Goal: Task Accomplishment & Management: Manage account settings

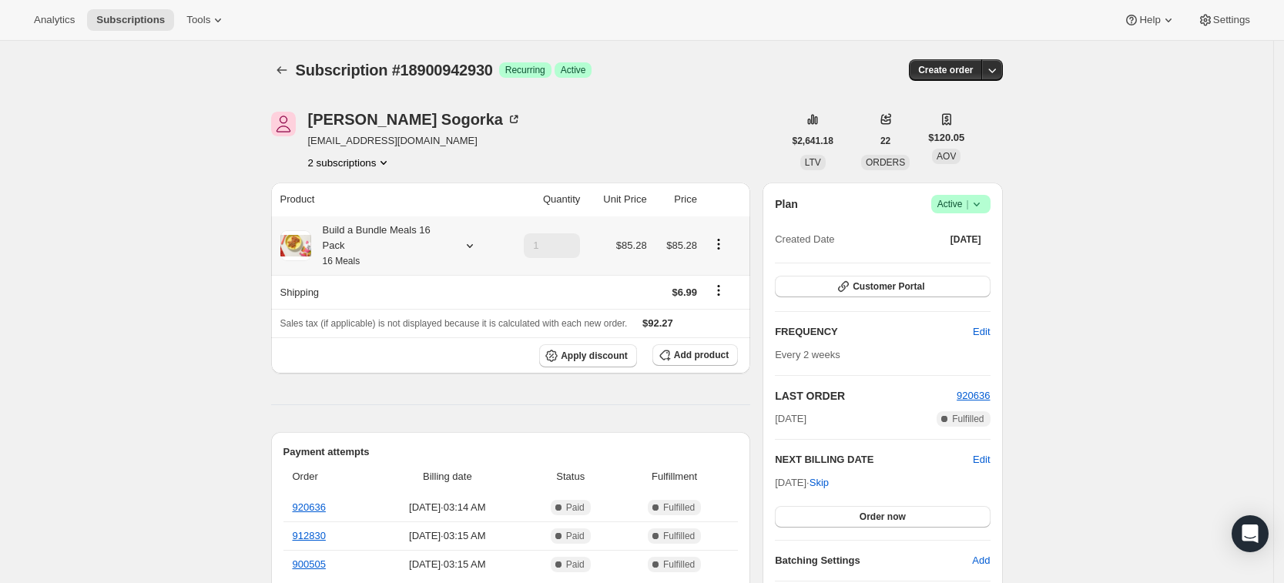
click at [473, 246] on icon at bounding box center [469, 245] width 15 height 15
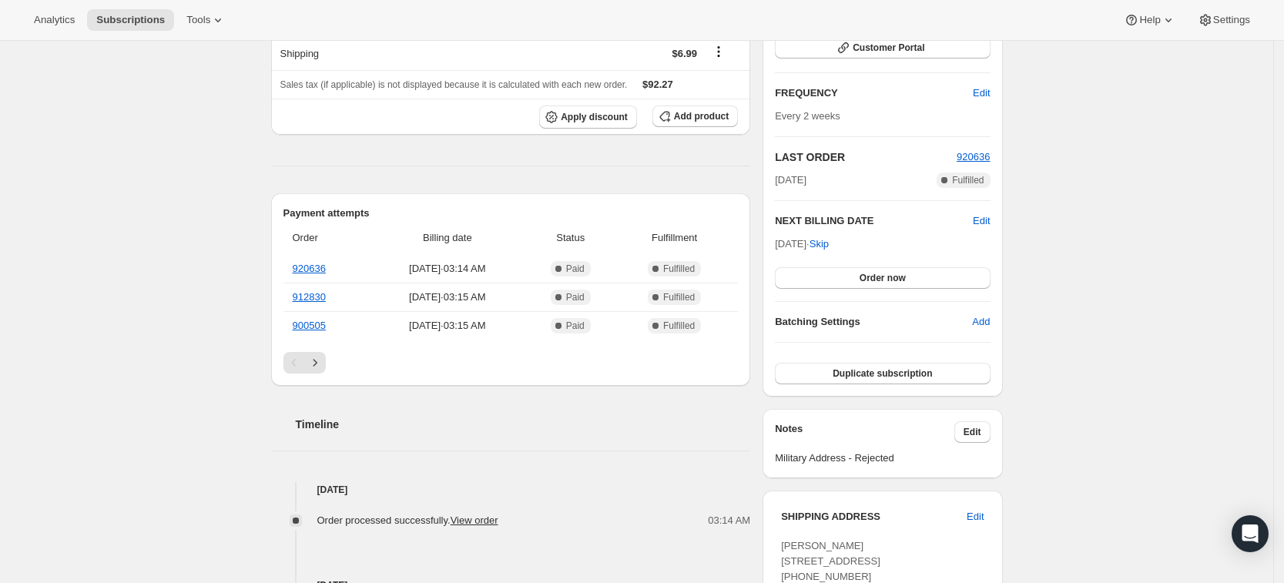
scroll to position [203, 0]
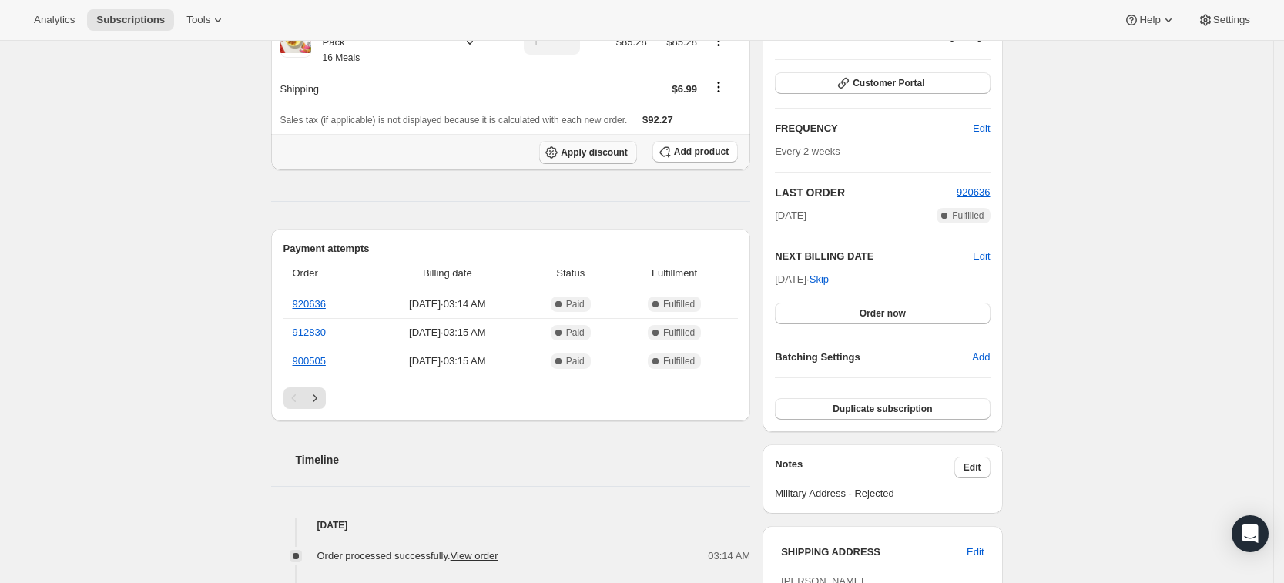
click at [611, 157] on button "Apply discount" at bounding box center [588, 152] width 98 height 23
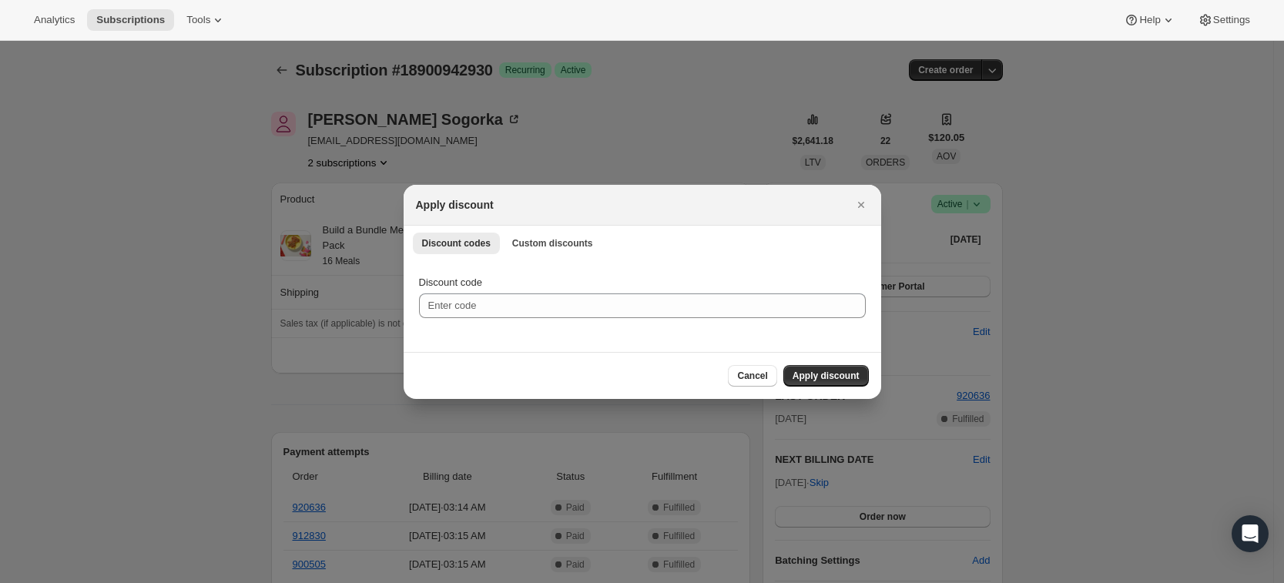
scroll to position [0, 0]
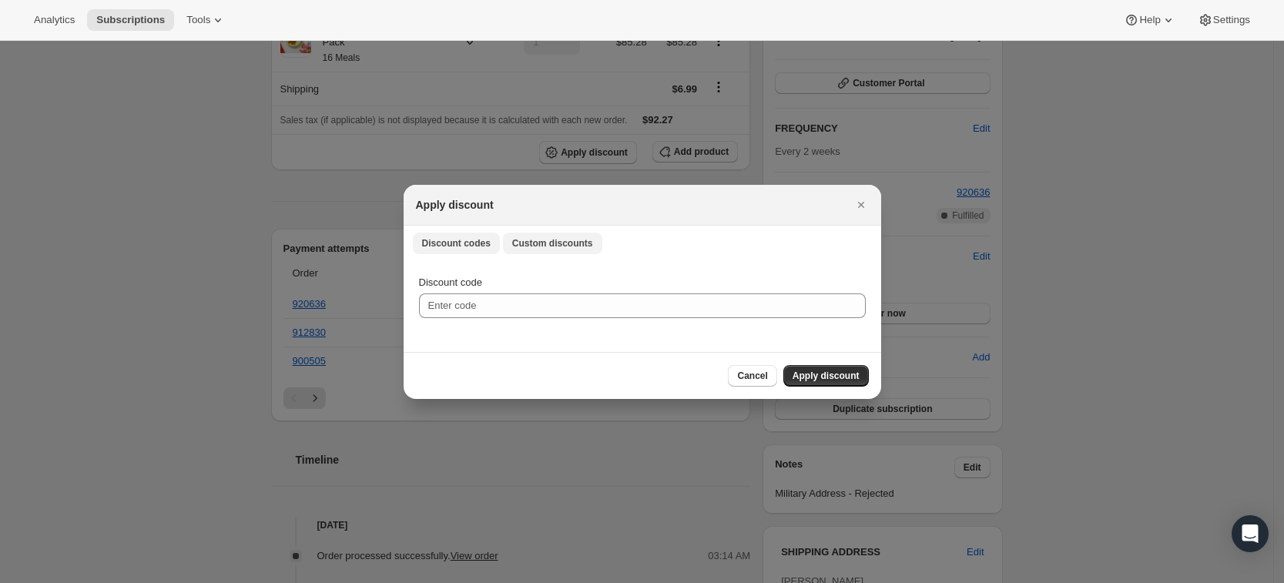
click at [541, 250] on button "Custom discounts" at bounding box center [552, 244] width 99 height 22
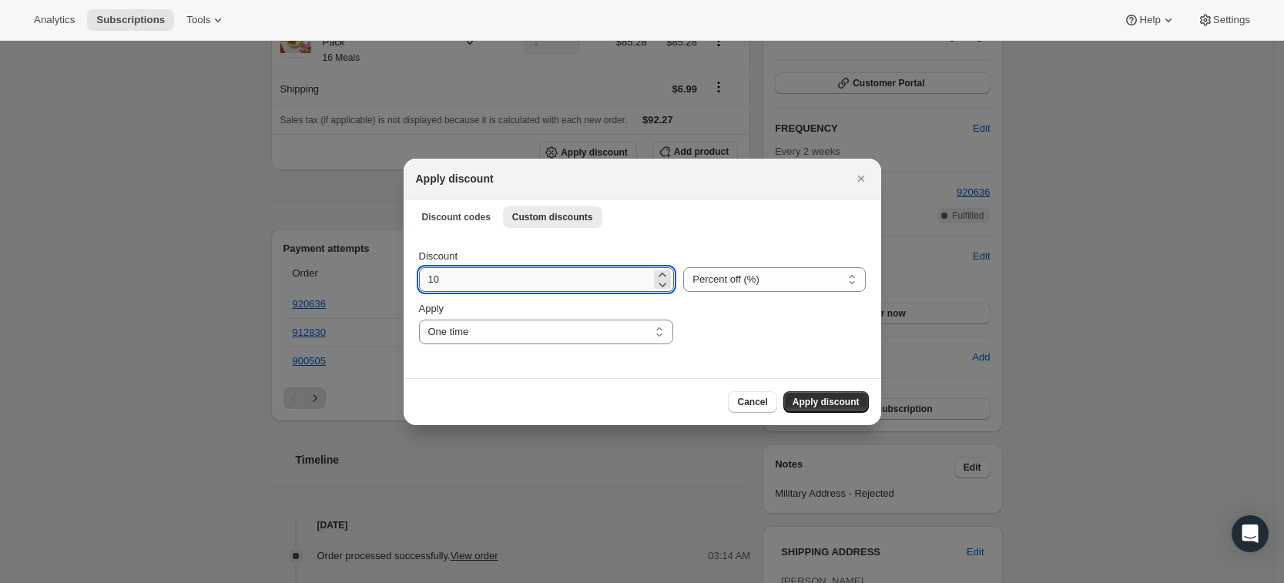
click at [451, 286] on input "10" at bounding box center [535, 279] width 233 height 25
type input "1"
type input "20"
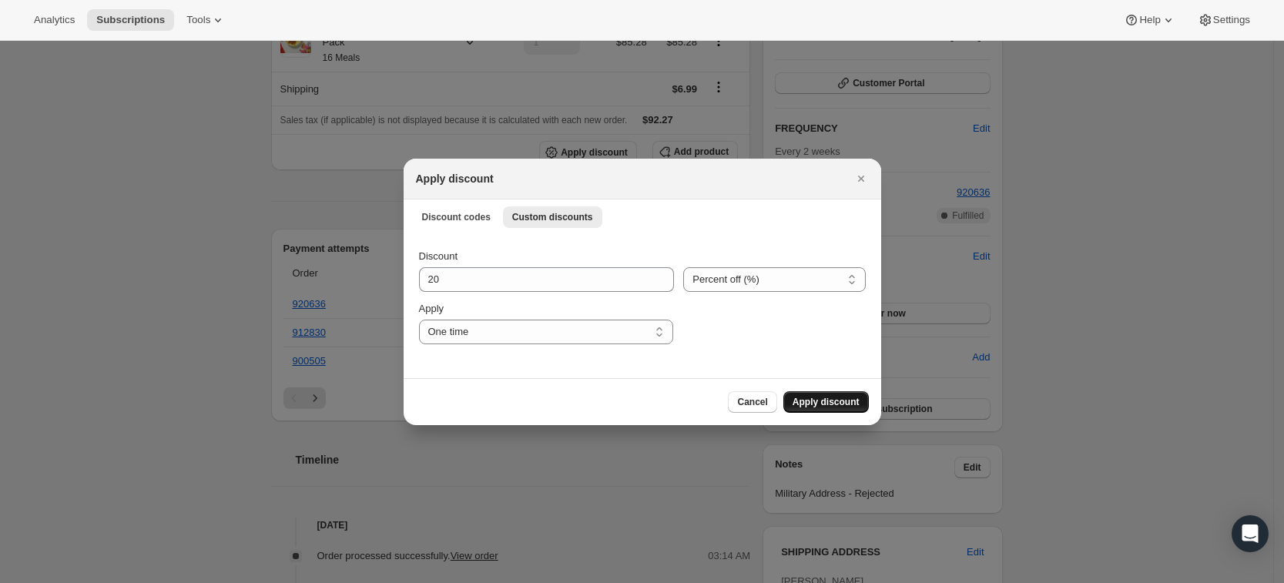
click at [831, 408] on button "Apply discount" at bounding box center [825, 402] width 85 height 22
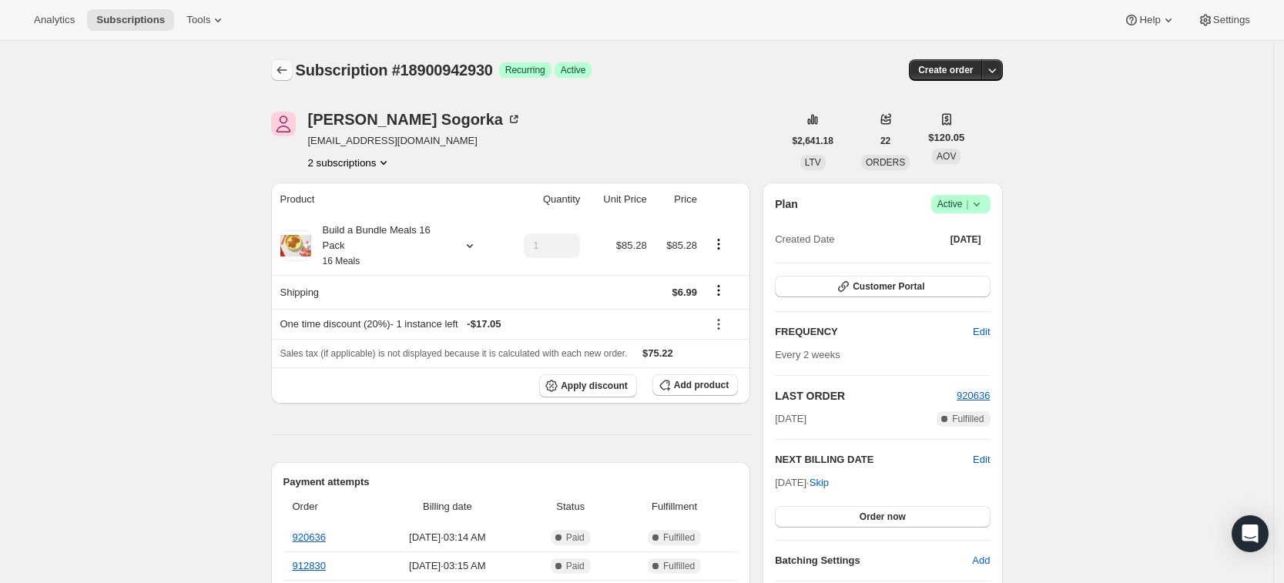
click at [277, 61] on button "Subscriptions" at bounding box center [282, 70] width 22 height 22
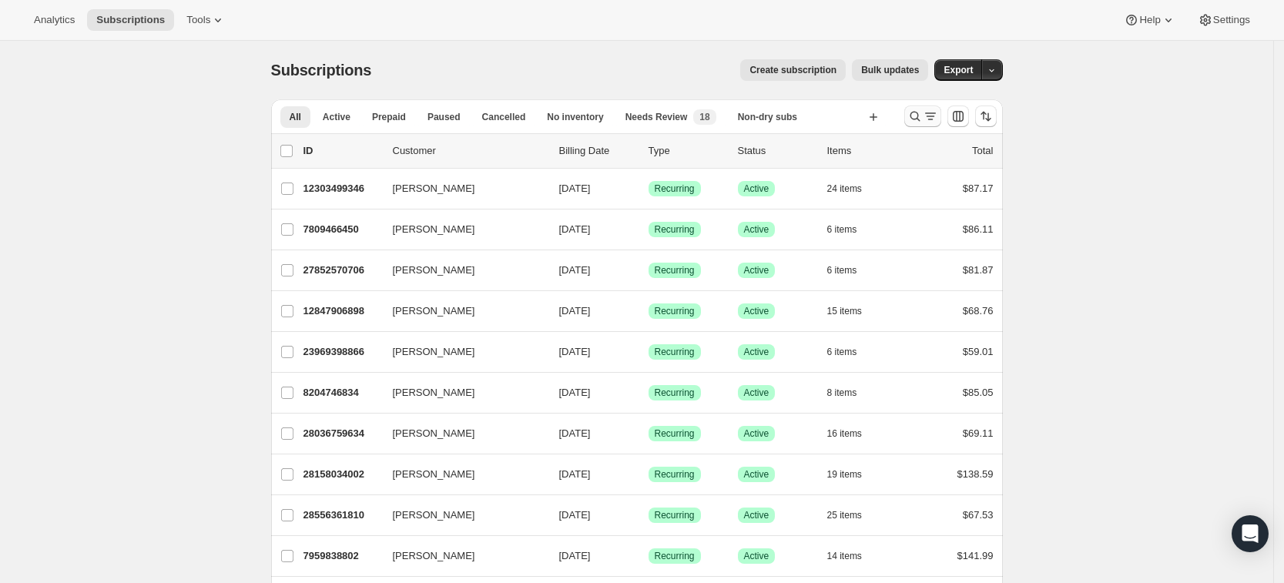
click at [920, 116] on icon "Search and filter results" at bounding box center [914, 116] width 15 height 15
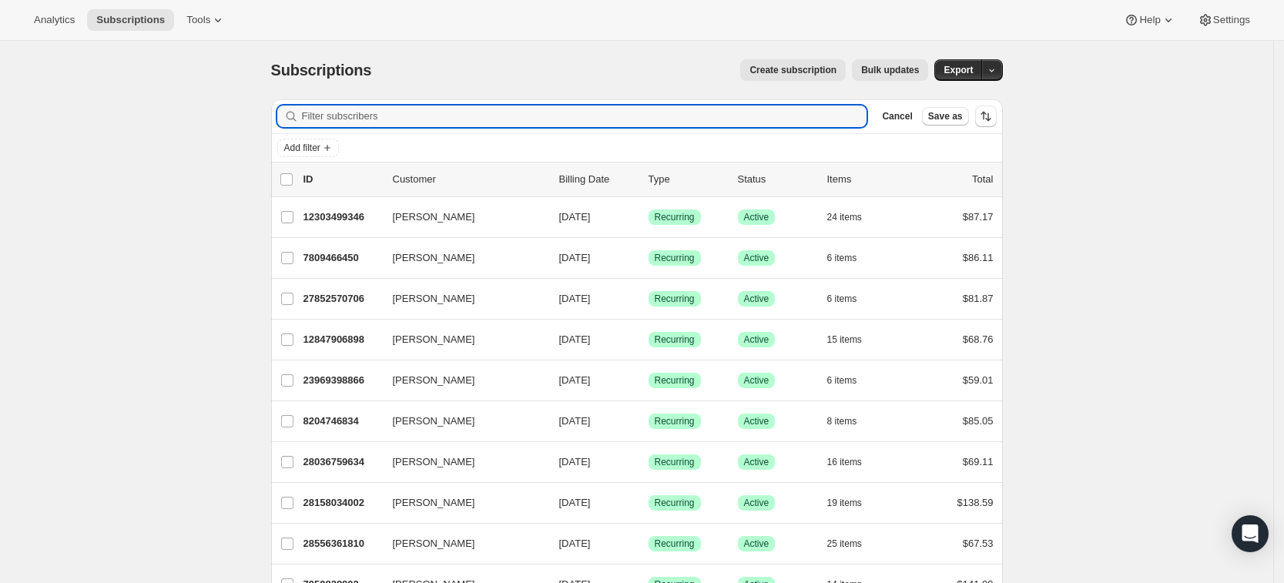
paste input "[EMAIL_ADDRESS][DOMAIN_NAME]"
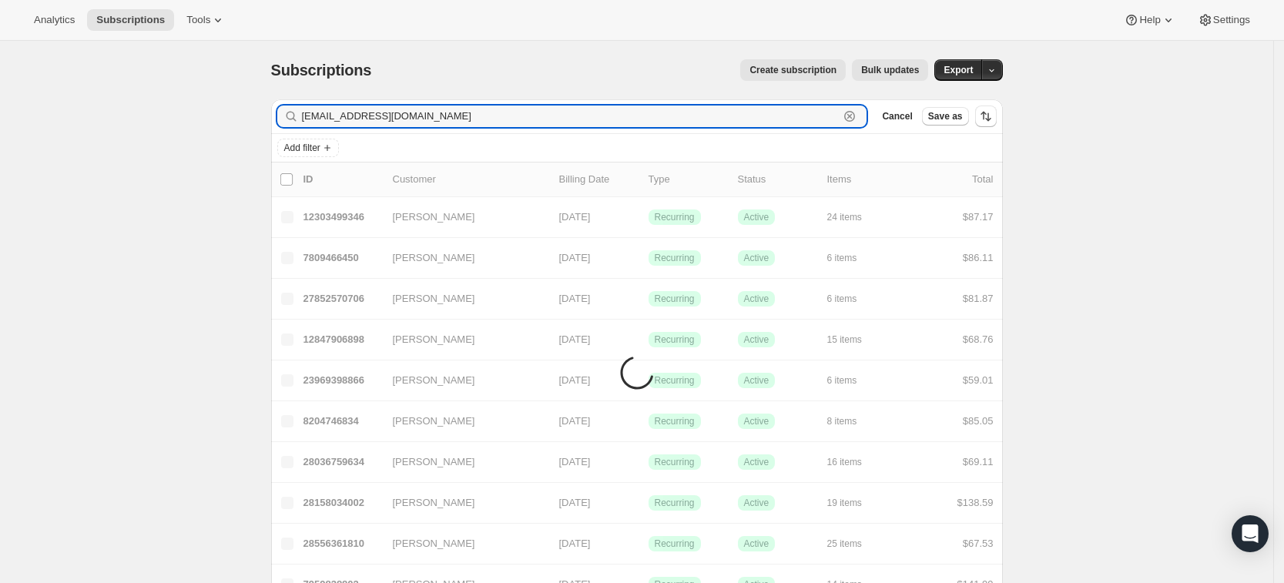
type input "[EMAIL_ADDRESS][DOMAIN_NAME]"
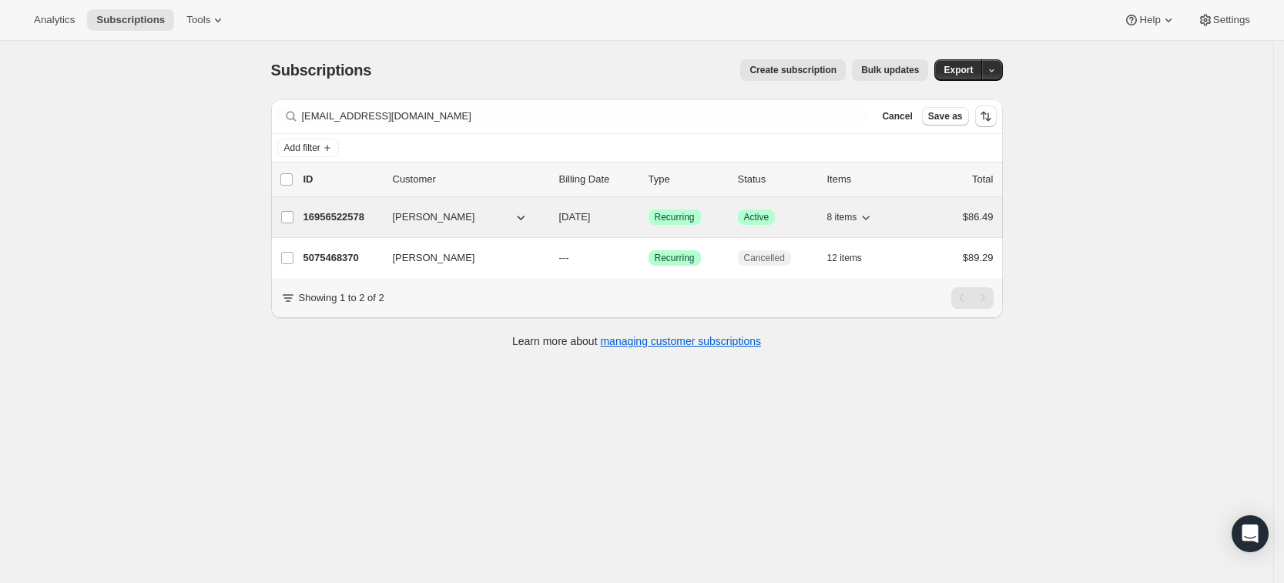
click at [340, 213] on p "16956522578" at bounding box center [341, 216] width 77 height 15
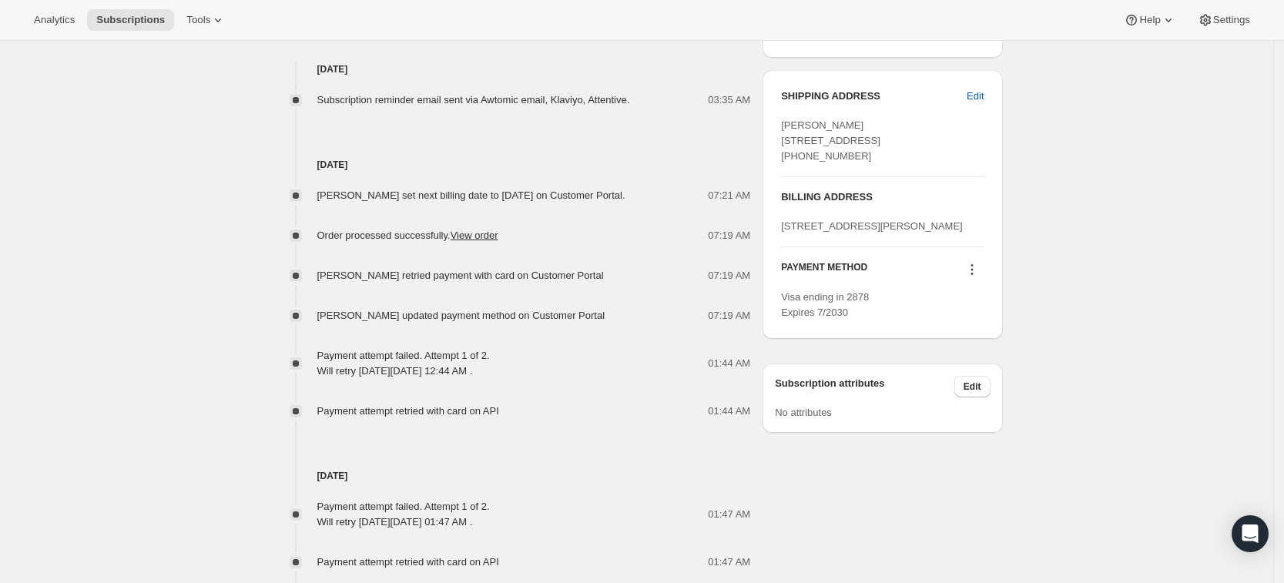
scroll to position [663, 0]
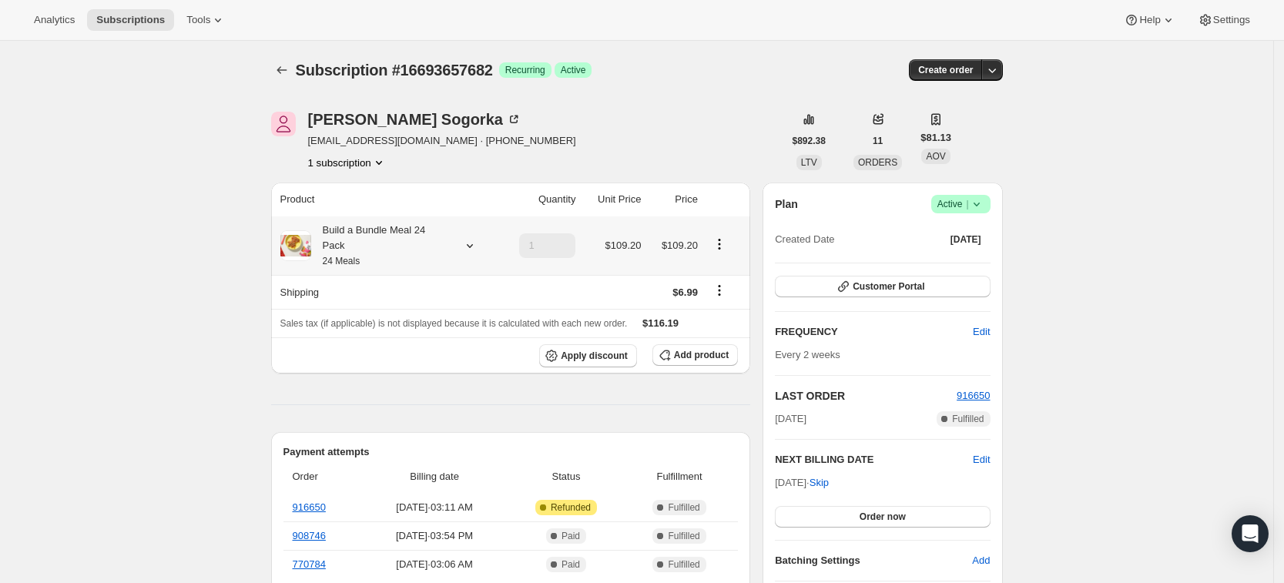
click at [470, 242] on icon at bounding box center [469, 245] width 15 height 15
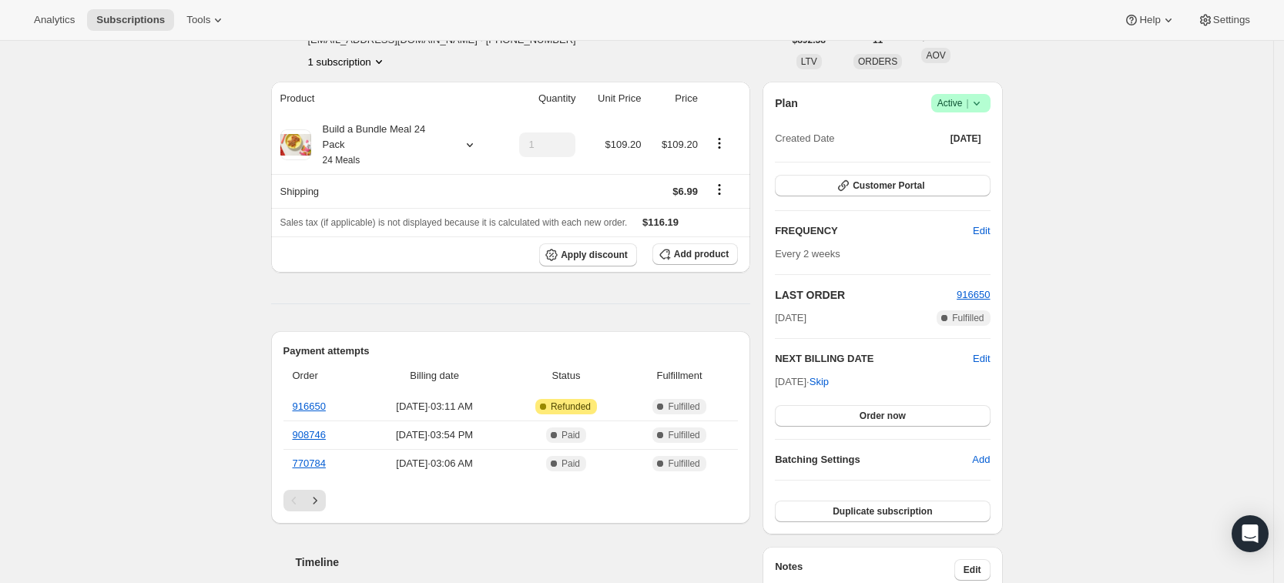
scroll to position [92, 0]
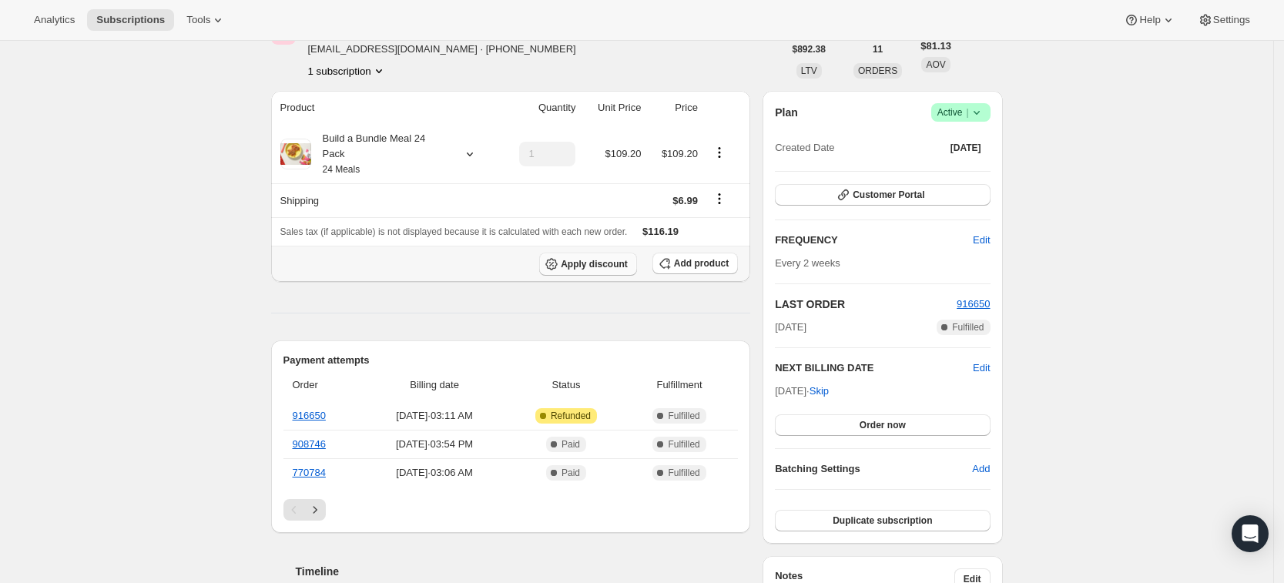
click at [594, 257] on button "Apply discount" at bounding box center [588, 264] width 98 height 23
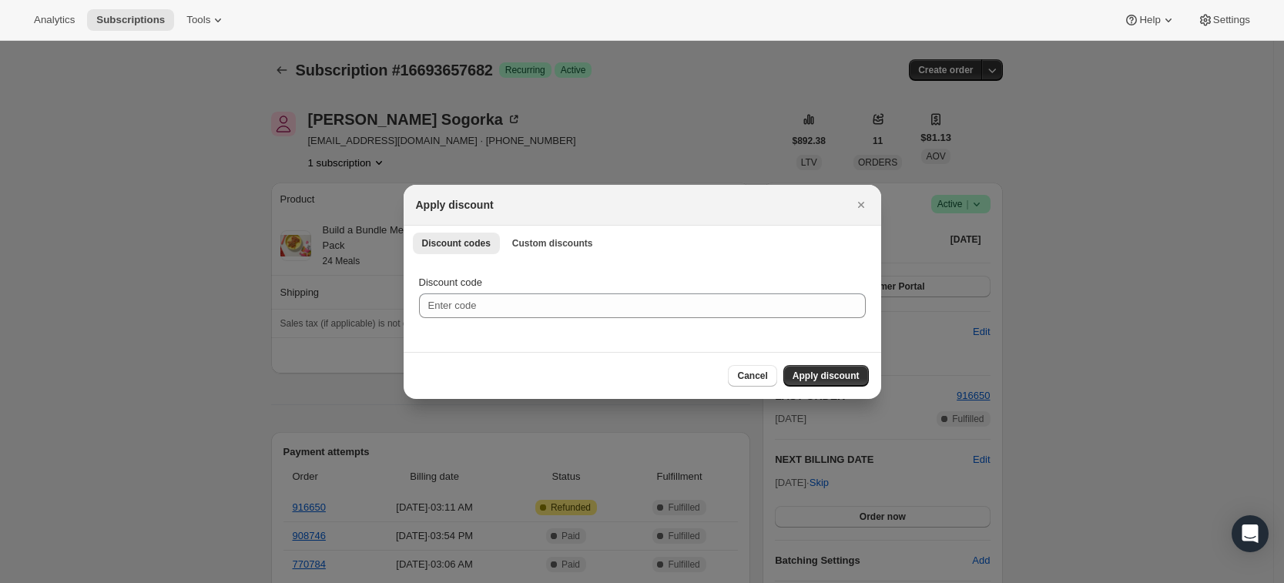
scroll to position [0, 0]
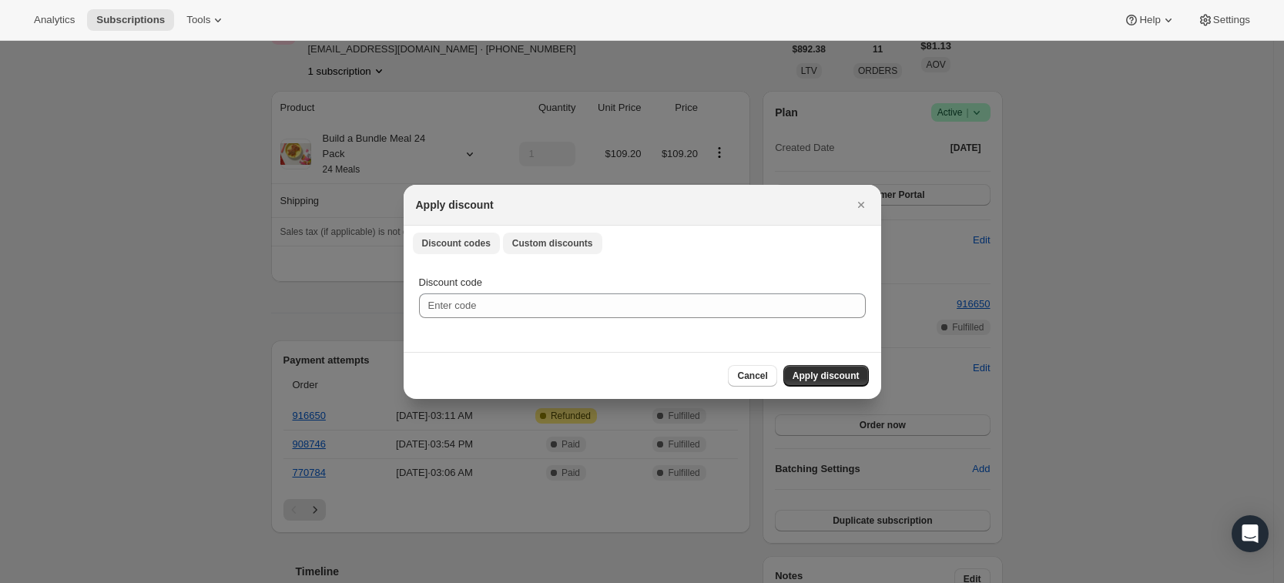
click at [542, 233] on button "Custom discounts" at bounding box center [552, 244] width 99 height 22
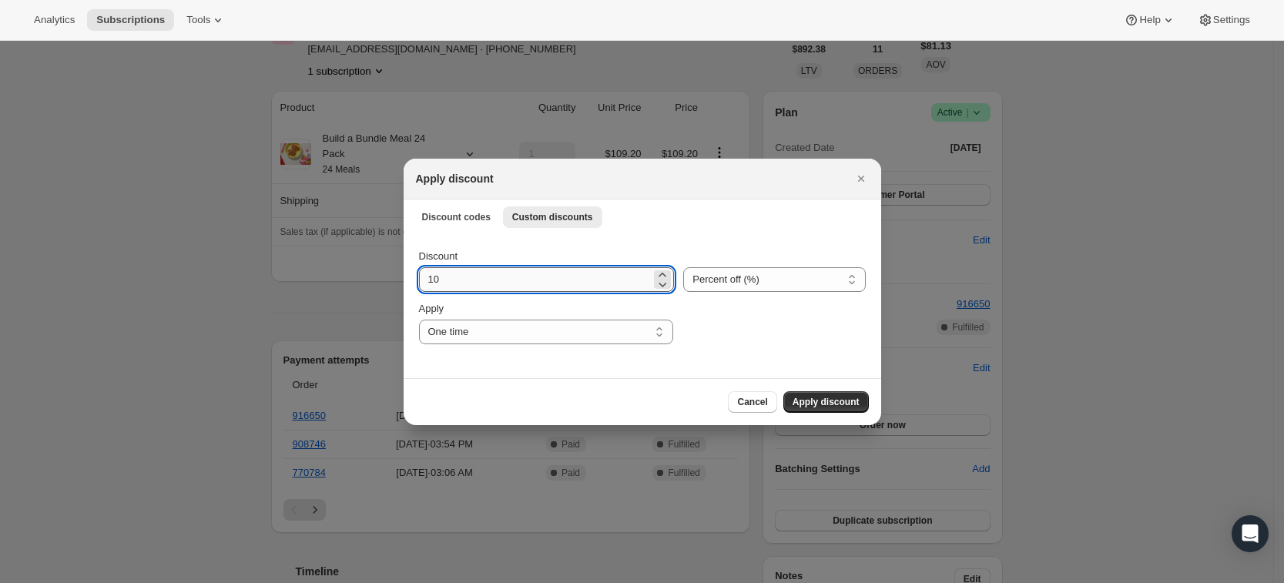
click at [451, 286] on input "10" at bounding box center [535, 279] width 233 height 25
type input "1"
type input "20"
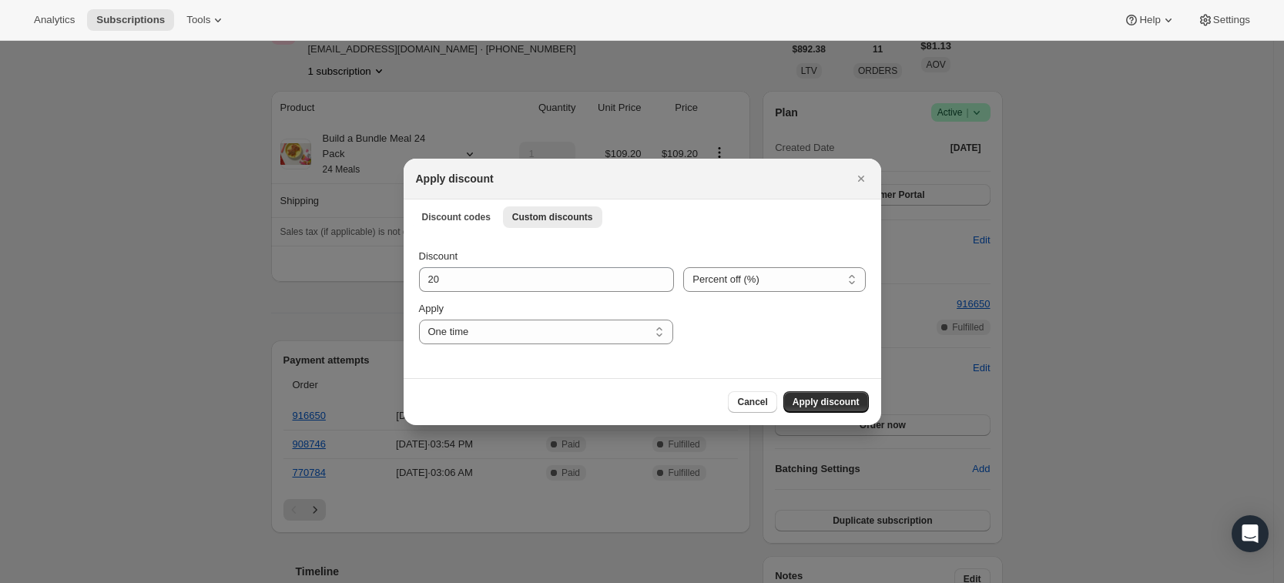
click at [819, 414] on div "Cancel Apply discount" at bounding box center [642, 401] width 477 height 47
click at [819, 410] on button "Apply discount" at bounding box center [825, 402] width 85 height 22
